Goal: Task Accomplishment & Management: Manage account settings

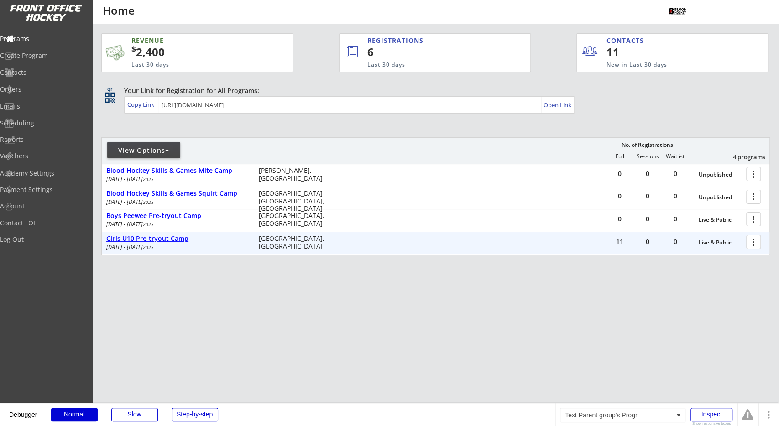
click at [175, 237] on div "Girls U10 Pre-tryout Camp" at bounding box center [177, 239] width 142 height 8
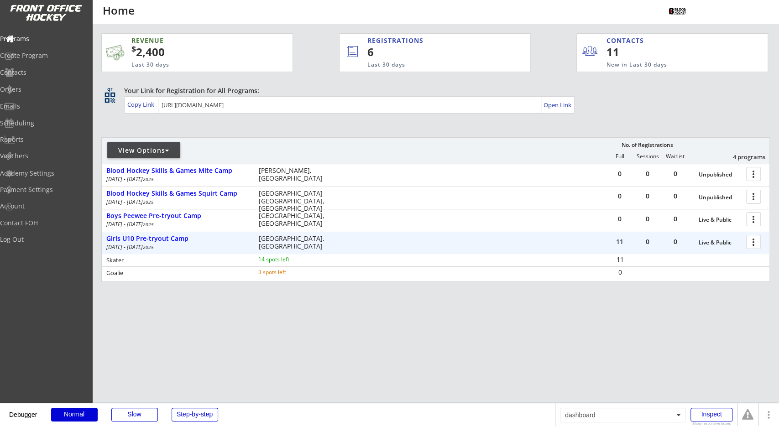
click at [404, 337] on div "REVENUE $ 2,400 Last 30 days REGISTRATIONS 6 Last 30 days CONTACTS 11 New in La…" at bounding box center [435, 200] width 669 height 353
click at [748, 247] on div at bounding box center [755, 242] width 16 height 16
click at [535, 134] on div "REVENUE $ 2,400 Last 30 days REGISTRATIONS 6 Last 30 days CONTACTS 11 New in La…" at bounding box center [435, 200] width 669 height 353
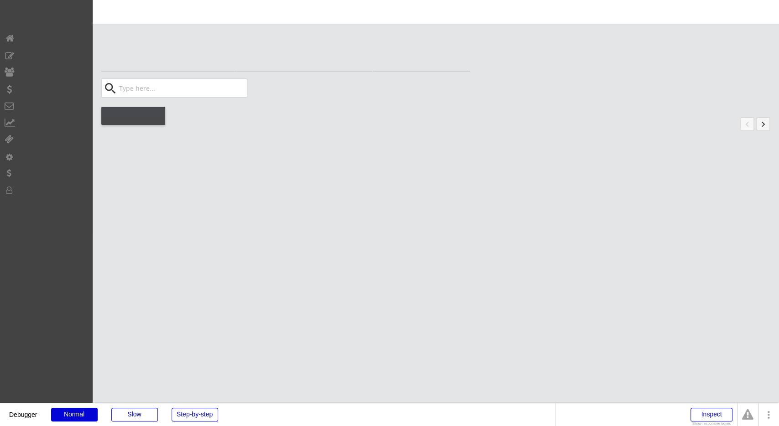
select select ""All Positions""
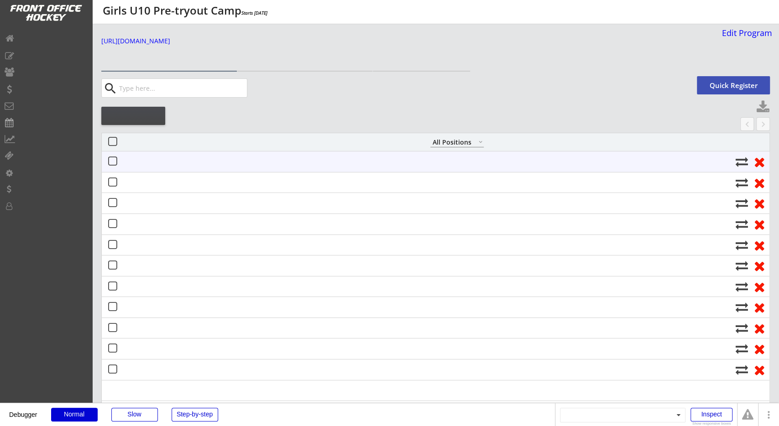
select select ""All Positions""
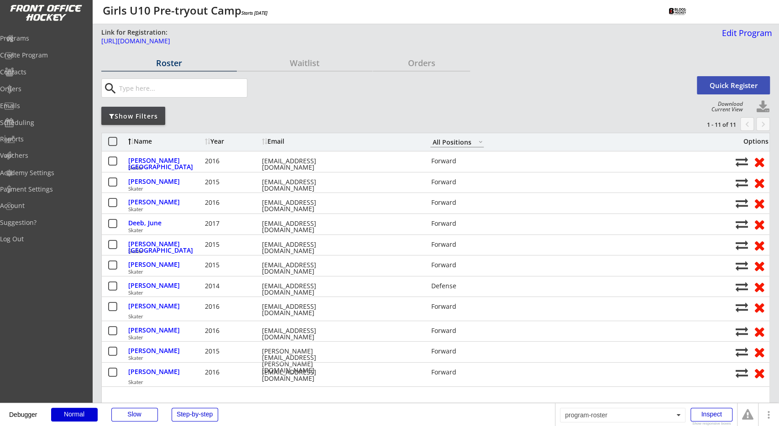
click at [418, 65] on div "Orders" at bounding box center [421, 63] width 97 height 8
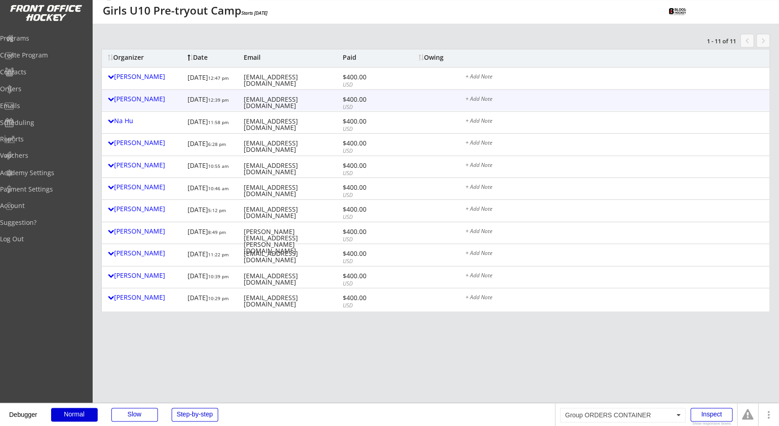
scroll to position [84, 0]
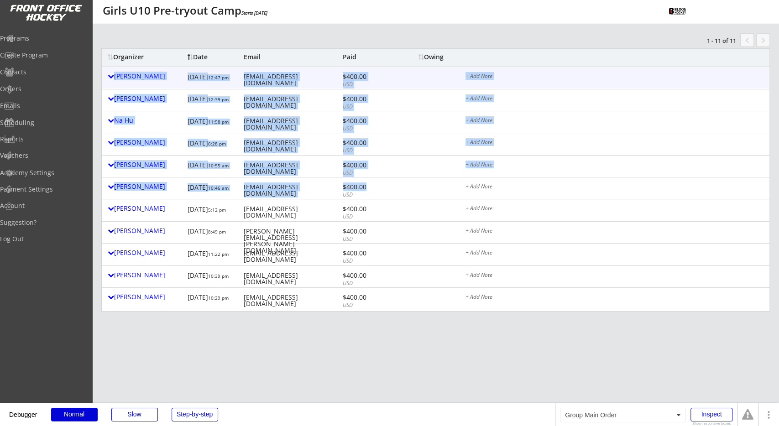
drag, startPoint x: 369, startPoint y: 185, endPoint x: 359, endPoint y: 70, distance: 115.5
click at [359, 70] on div "[PERSON_NAME] [DATE] 12:47 pm [EMAIL_ADDRESS][DOMAIN_NAME] $400.00 USD + Add No…" at bounding box center [436, 188] width 668 height 242
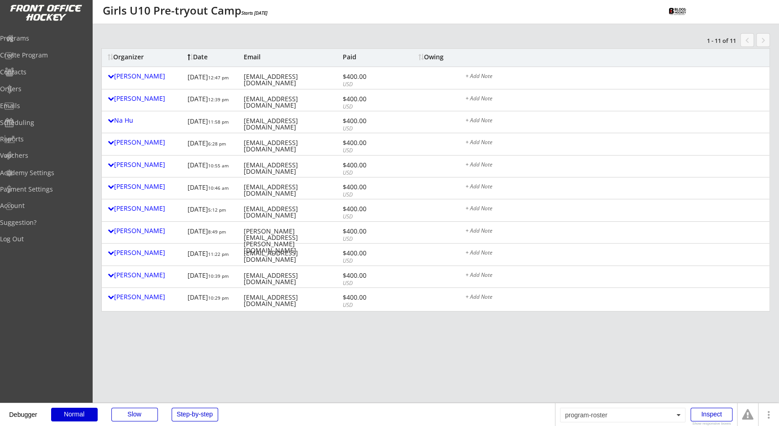
click at [393, 38] on div "Roster Waitlist Orders search Quick Register Download Current View Show Filters…" at bounding box center [435, 378] width 669 height 813
